Goal: Find specific page/section: Find specific page/section

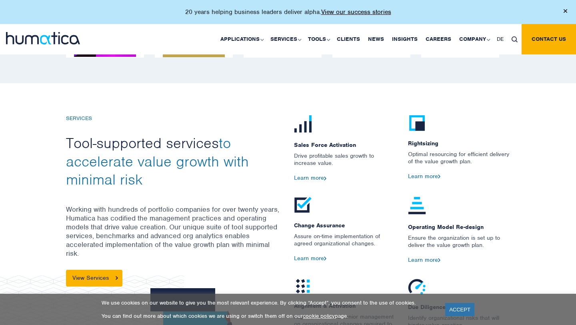
scroll to position [831, 0]
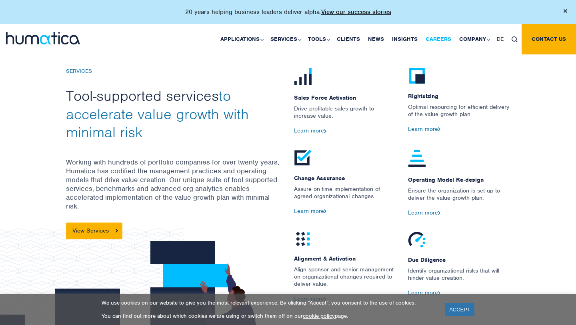
click at [430, 34] on link "Careers" at bounding box center [438, 39] width 34 height 30
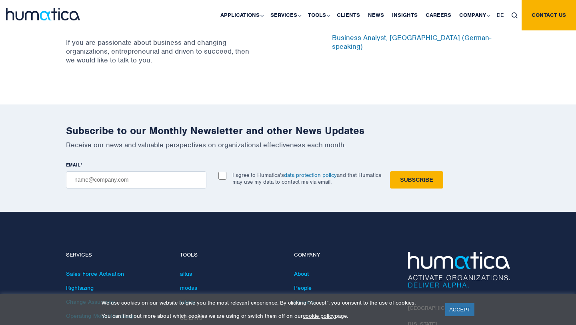
scroll to position [2715, 0]
